Goal: Information Seeking & Learning: Learn about a topic

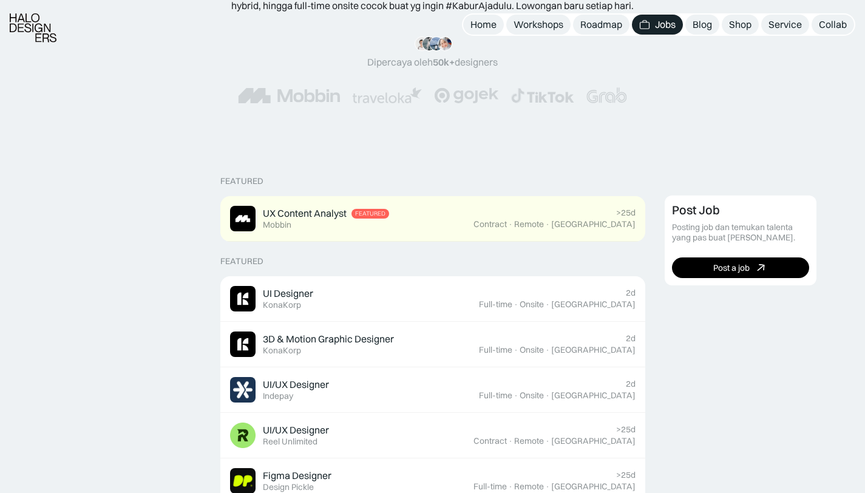
scroll to position [197, 0]
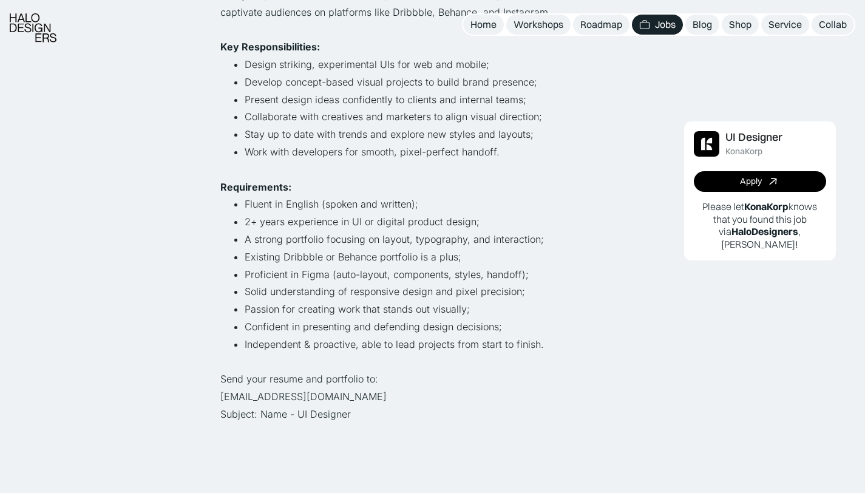
scroll to position [373, 0]
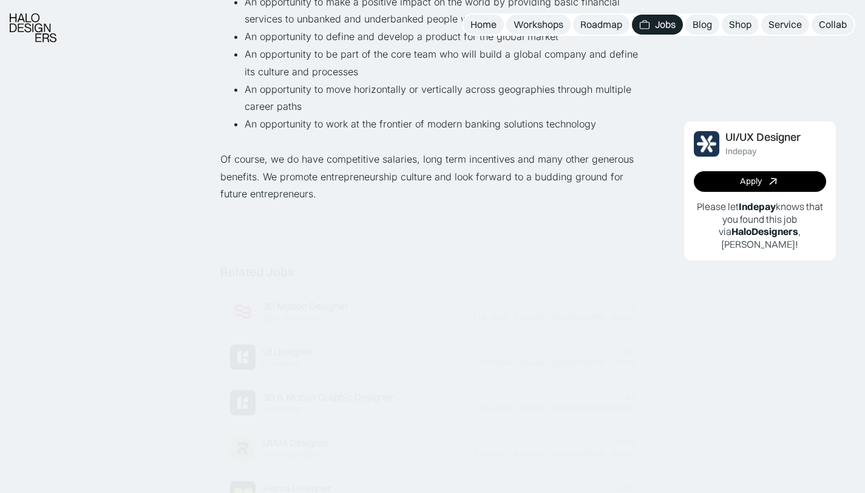
scroll to position [992, 0]
